Goal: Complete application form

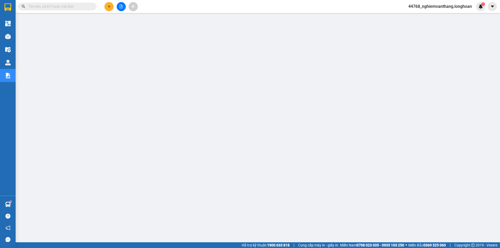
click at [108, 10] on button at bounding box center [109, 6] width 9 height 9
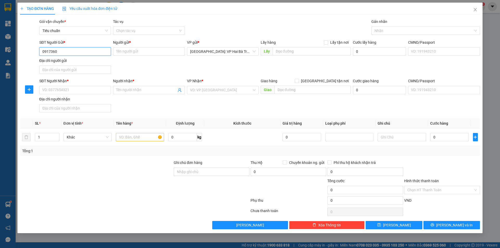
click at [62, 50] on input "0917360" at bounding box center [75, 51] width 72 height 8
click at [71, 51] on input "0917360589" at bounding box center [75, 51] width 72 height 8
type input "0917360589"
click at [473, 10] on span "Close" at bounding box center [475, 10] width 15 height 15
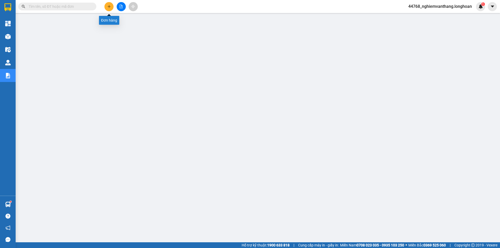
click at [109, 7] on icon "plus" at bounding box center [109, 7] width 4 height 4
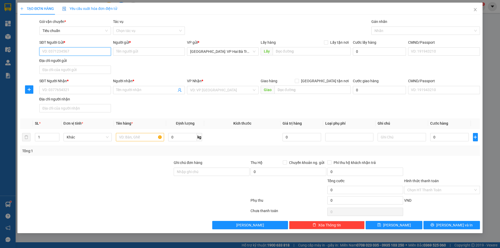
paste input "0917360589"
type input "0917360589"
click at [131, 53] on input "Người gửi *" at bounding box center [149, 51] width 72 height 8
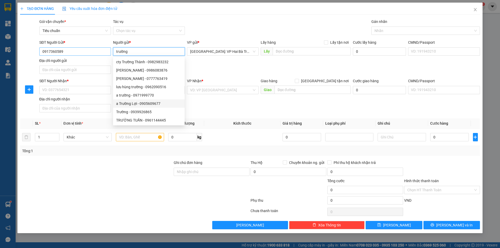
type input "trường"
click at [69, 52] on input "0917360589" at bounding box center [75, 51] width 72 height 8
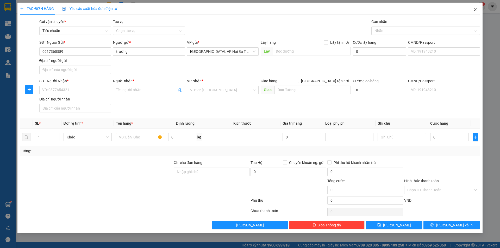
click at [474, 9] on icon "close" at bounding box center [476, 10] width 4 height 4
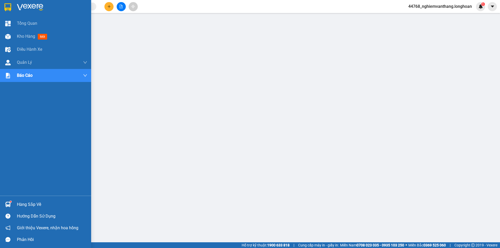
click at [9, 8] on img at bounding box center [7, 7] width 7 height 8
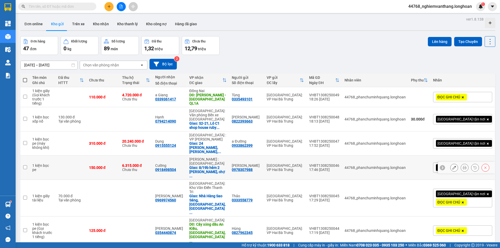
scroll to position [52, 0]
